Goal: Task Accomplishment & Management: Use online tool/utility

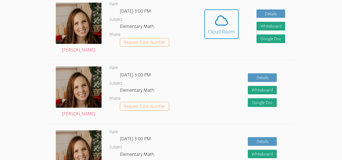
scroll to position [171, 0]
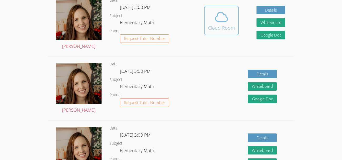
click at [216, 13] on icon at bounding box center [221, 16] width 15 height 15
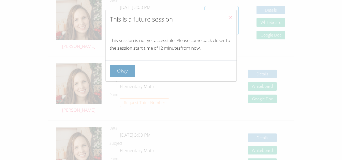
click at [130, 67] on button "Okay" at bounding box center [122, 71] width 25 height 12
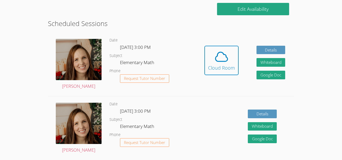
scroll to position [130, 0]
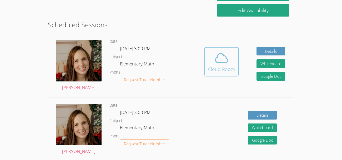
click at [211, 62] on span at bounding box center [221, 58] width 27 height 15
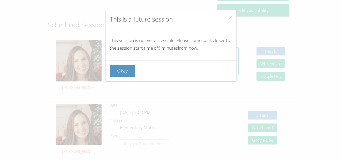
click at [231, 18] on icon "Close" at bounding box center [230, 17] width 4 height 4
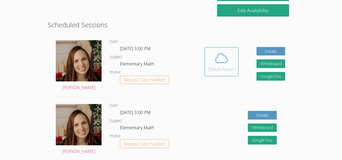
click at [220, 73] on button "Cloud Room" at bounding box center [221, 61] width 34 height 29
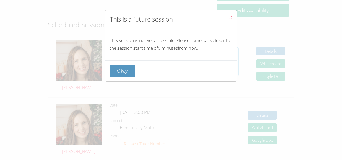
click at [220, 73] on div "Okay" at bounding box center [171, 71] width 123 height 12
click at [228, 17] on icon "Close" at bounding box center [230, 17] width 4 height 4
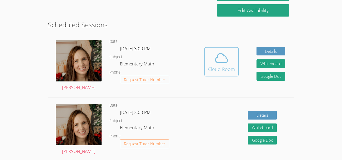
click at [220, 58] on icon at bounding box center [221, 58] width 15 height 15
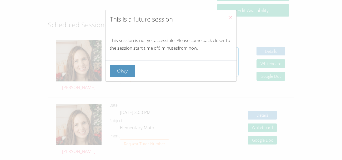
click at [231, 18] on icon "Close" at bounding box center [230, 17] width 4 height 4
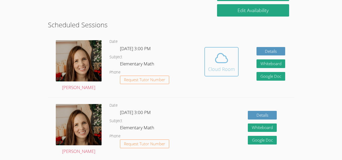
click at [226, 70] on div "Cloud Room" at bounding box center [221, 68] width 27 height 7
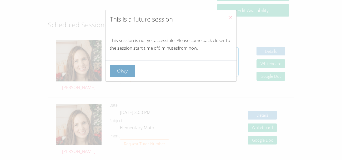
click at [123, 73] on button "Okay" at bounding box center [122, 71] width 25 height 12
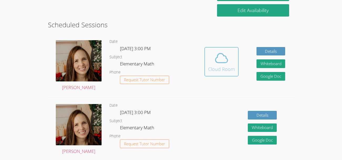
click at [221, 61] on icon at bounding box center [221, 58] width 15 height 15
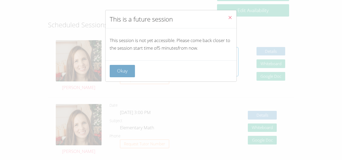
click at [129, 70] on button "Okay" at bounding box center [122, 71] width 25 height 12
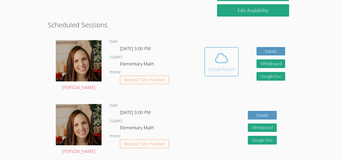
click at [226, 74] on button "Cloud Room" at bounding box center [221, 61] width 34 height 29
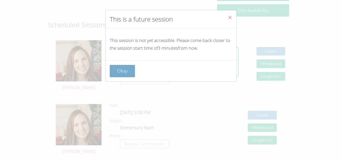
click at [132, 73] on button "Okay" at bounding box center [122, 71] width 25 height 12
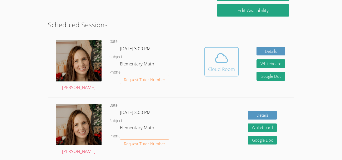
click at [222, 58] on icon at bounding box center [221, 58] width 15 height 15
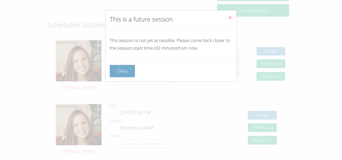
click at [127, 69] on button "Okay" at bounding box center [122, 71] width 25 height 12
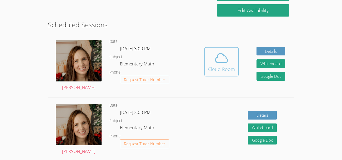
click at [212, 62] on span at bounding box center [221, 58] width 27 height 15
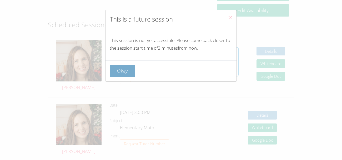
click at [117, 77] on button "Okay" at bounding box center [122, 71] width 25 height 12
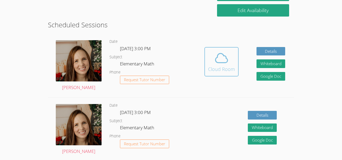
click at [236, 57] on button "Cloud Room" at bounding box center [221, 61] width 34 height 29
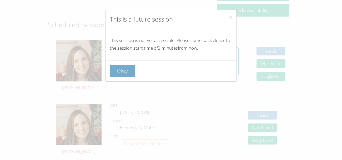
click at [131, 65] on button "Okay" at bounding box center [122, 71] width 25 height 12
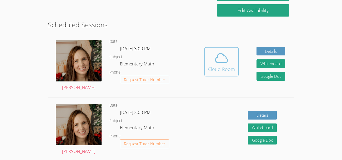
click at [227, 60] on icon at bounding box center [222, 58] width 12 height 9
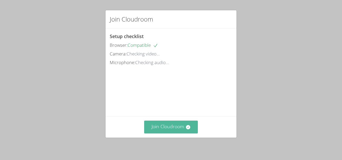
click at [164, 129] on button "Join Cloudroom" at bounding box center [171, 127] width 54 height 13
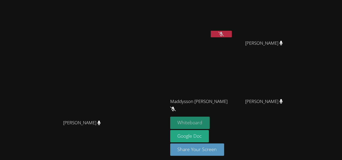
click at [210, 121] on button "Whiteboard" at bounding box center [190, 123] width 40 height 12
click at [224, 36] on icon at bounding box center [221, 34] width 6 height 4
click at [232, 31] on button at bounding box center [221, 34] width 21 height 7
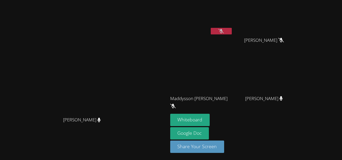
click at [232, 33] on button at bounding box center [221, 31] width 21 height 7
click at [232, 29] on button at bounding box center [221, 31] width 21 height 7
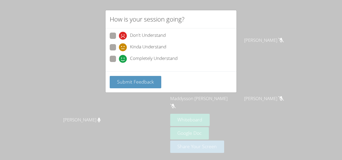
click at [119, 51] on span at bounding box center [119, 51] width 0 height 0
click at [119, 45] on input "Kinda Understand" at bounding box center [121, 46] width 4 height 4
radio input "true"
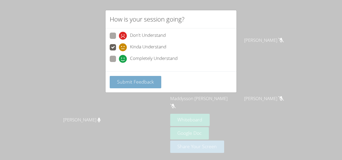
click at [129, 78] on button "Submit Feedback" at bounding box center [136, 82] width 52 height 12
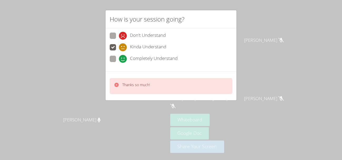
click at [149, 97] on div "Thanks so much!" at bounding box center [170, 86] width 131 height 29
